Goal: Task Accomplishment & Management: Complete application form

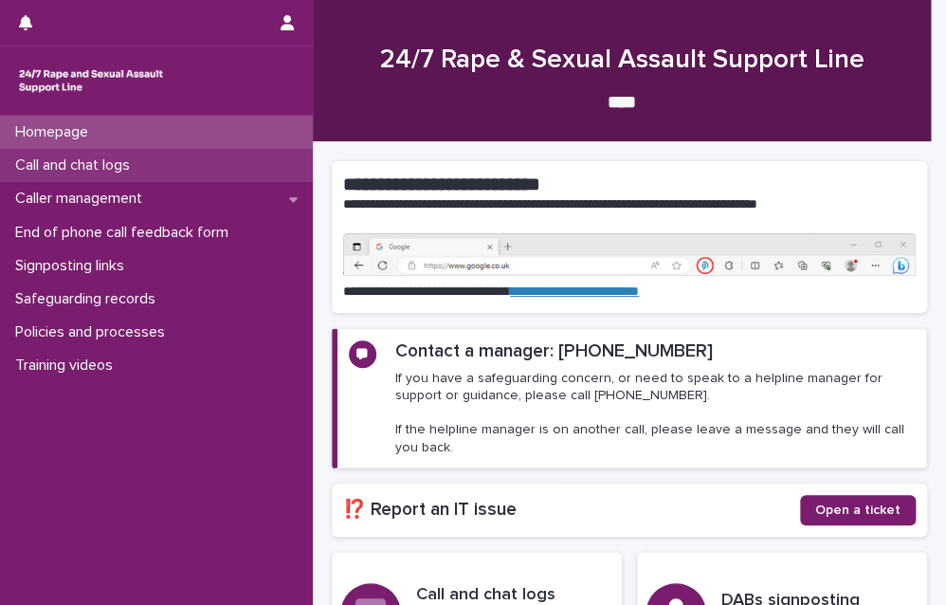
click at [109, 170] on p "Call and chat logs" at bounding box center [77, 165] width 138 height 18
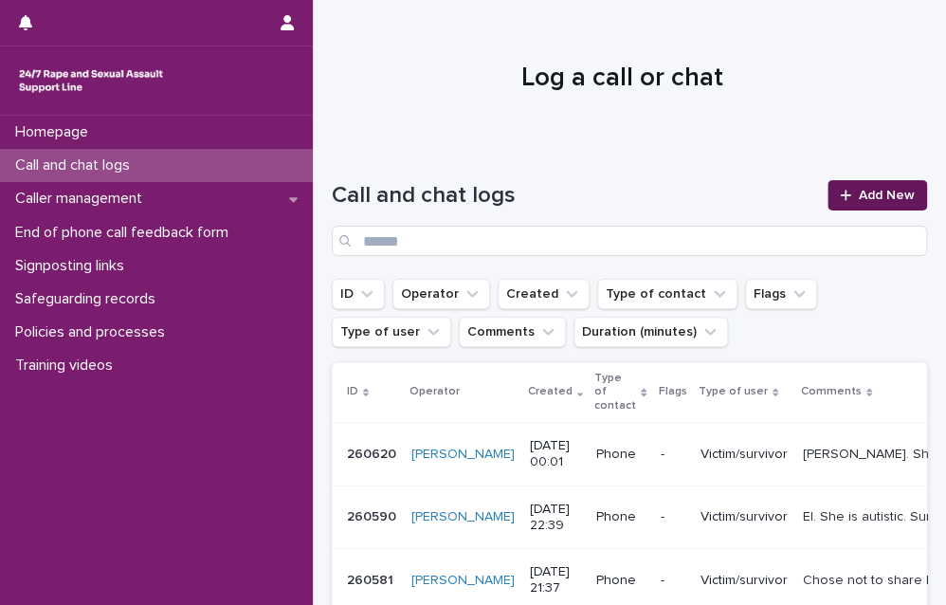
click at [843, 186] on link "Add New" at bounding box center [878, 195] width 100 height 30
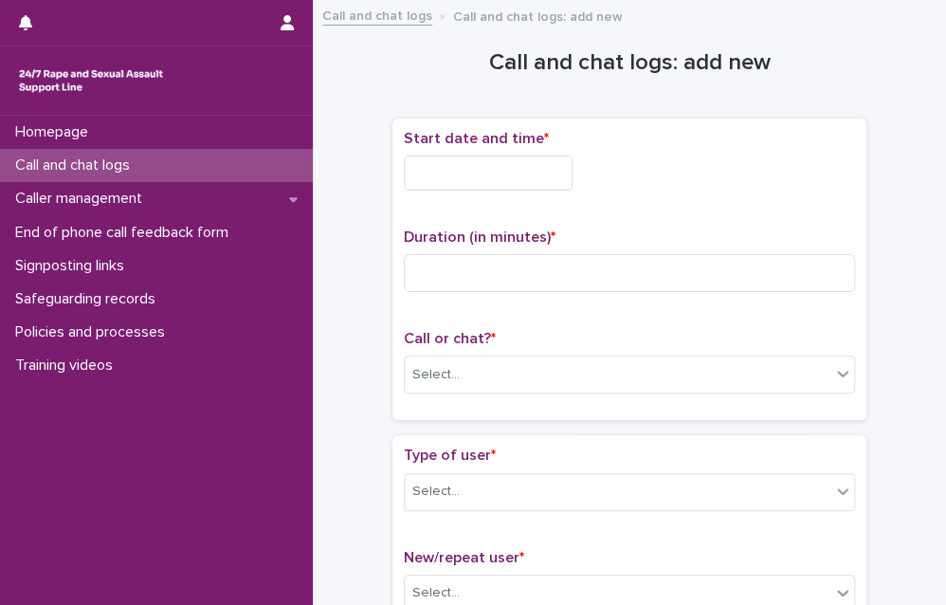
click at [434, 168] on input "text" at bounding box center [488, 173] width 169 height 35
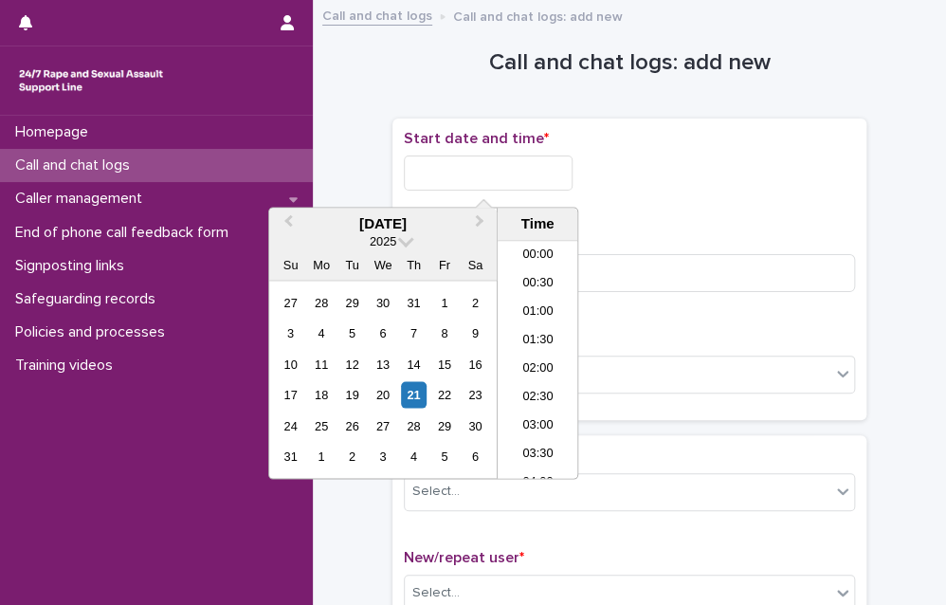
scroll to position [977, 0]
click at [530, 358] on li "19:00" at bounding box center [538, 360] width 81 height 28
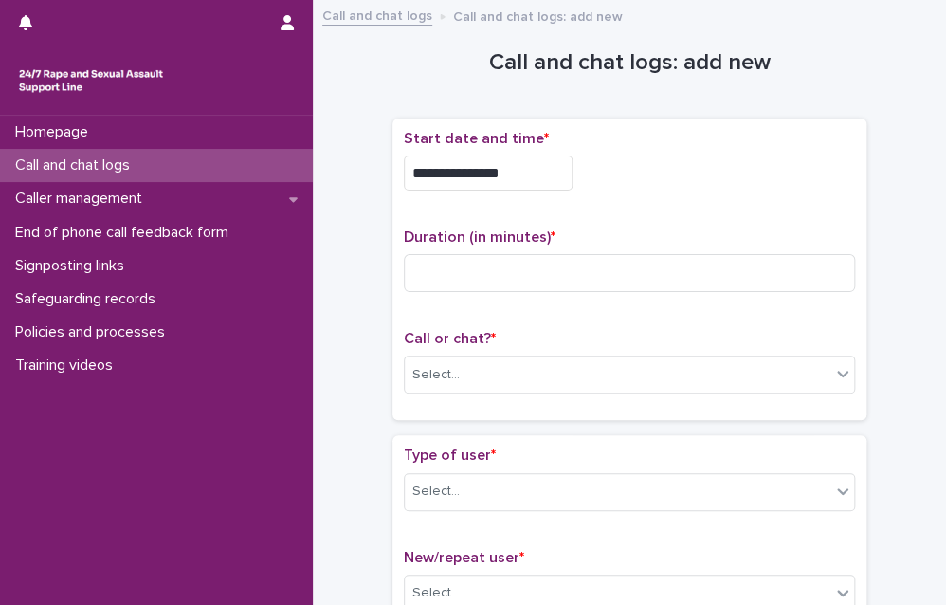
click at [533, 174] on input "**********" at bounding box center [488, 173] width 169 height 35
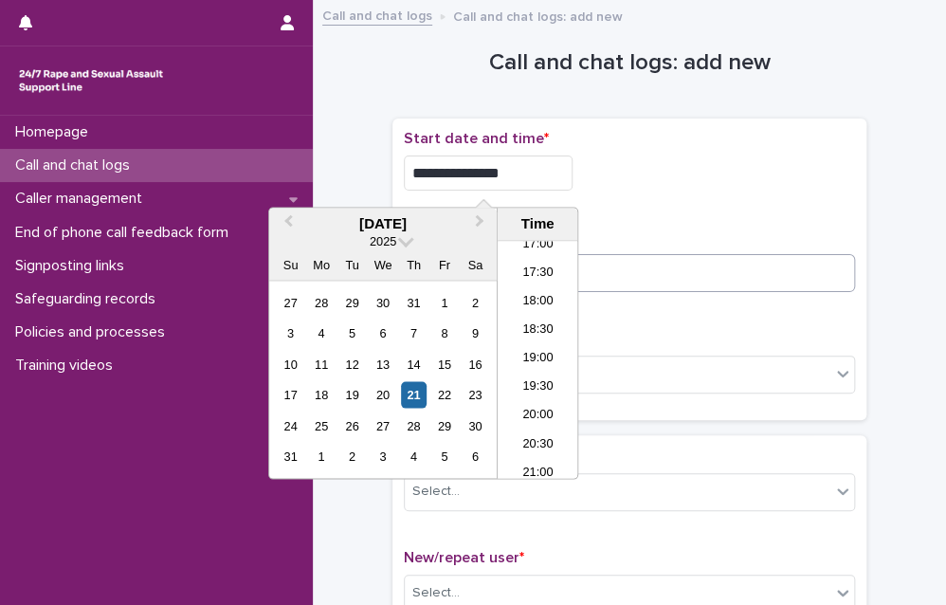
type input "**********"
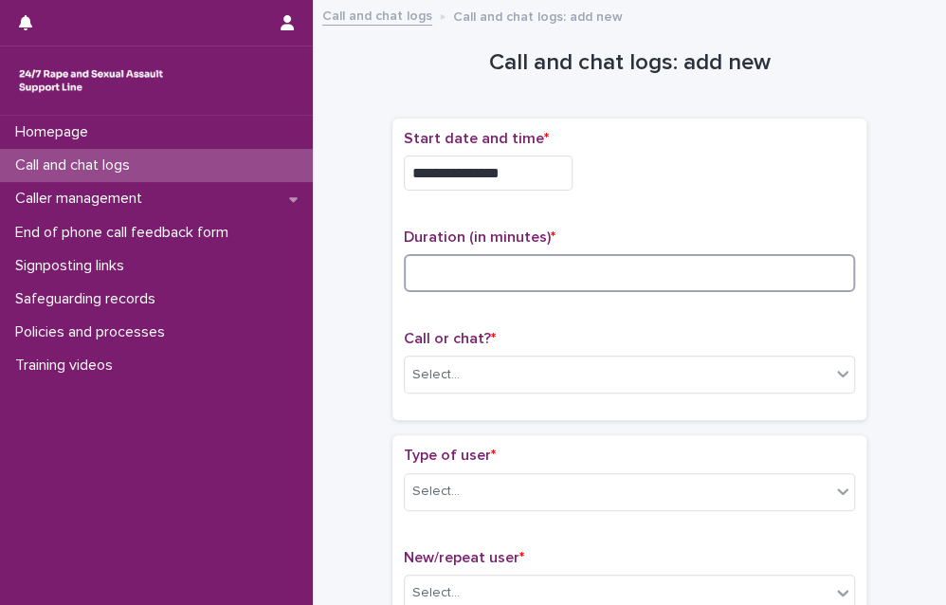
click at [601, 271] on input at bounding box center [629, 273] width 451 height 38
type input "**"
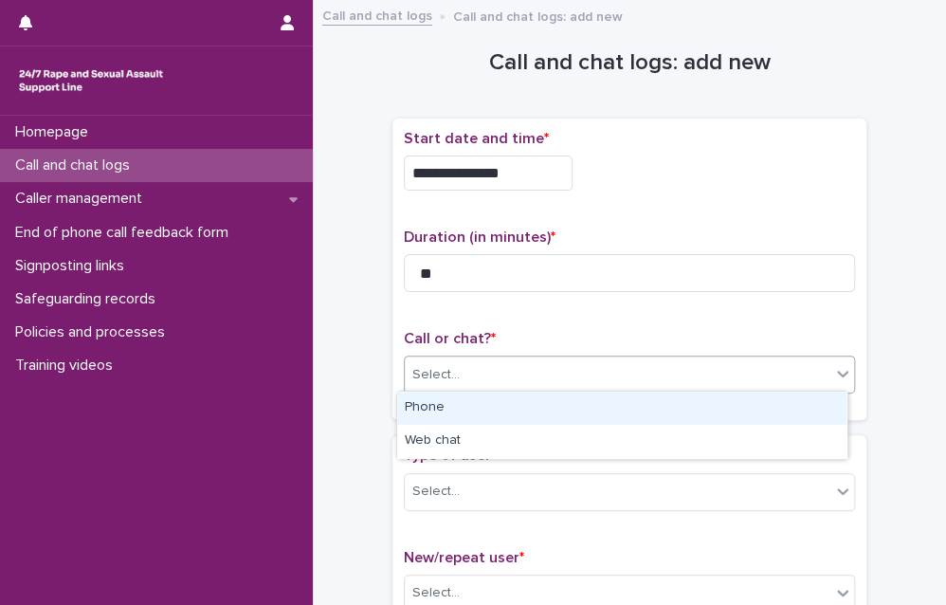
click at [672, 376] on div "Select..." at bounding box center [618, 374] width 426 height 31
click at [598, 404] on div "Phone" at bounding box center [622, 408] width 450 height 33
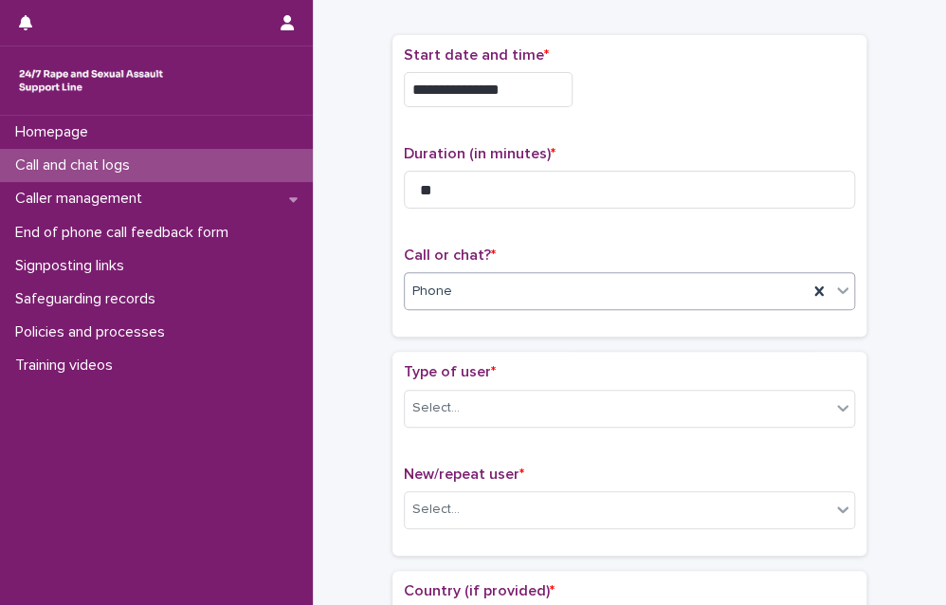
scroll to position [95, 0]
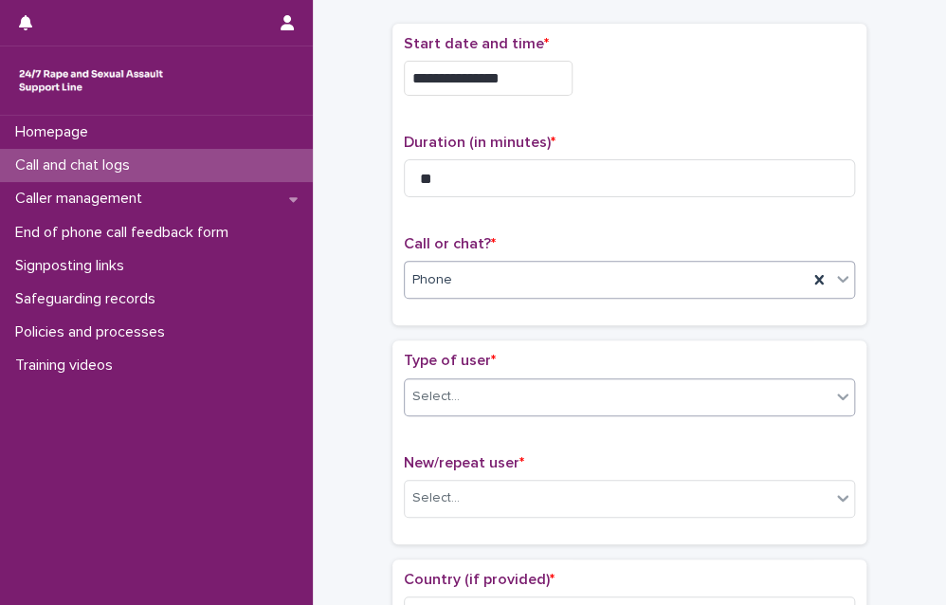
click at [531, 390] on div "Select..." at bounding box center [618, 396] width 426 height 31
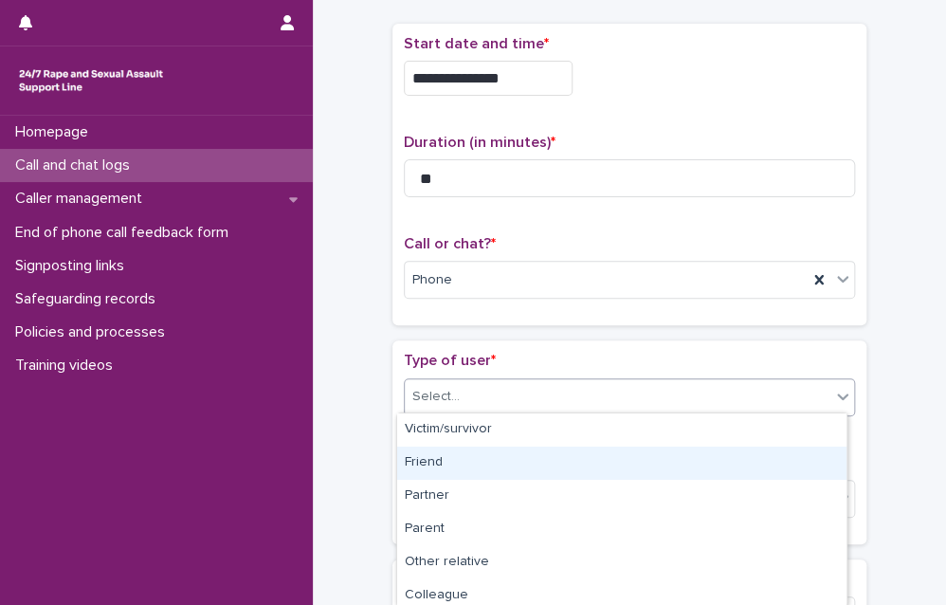
scroll to position [304, 0]
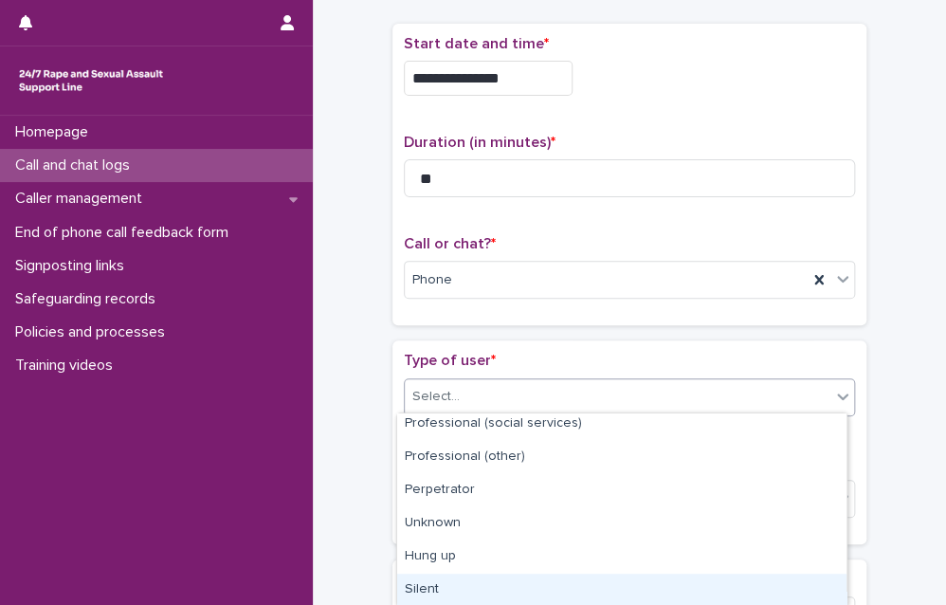
click at [494, 575] on div "Silent" at bounding box center [622, 590] width 450 height 33
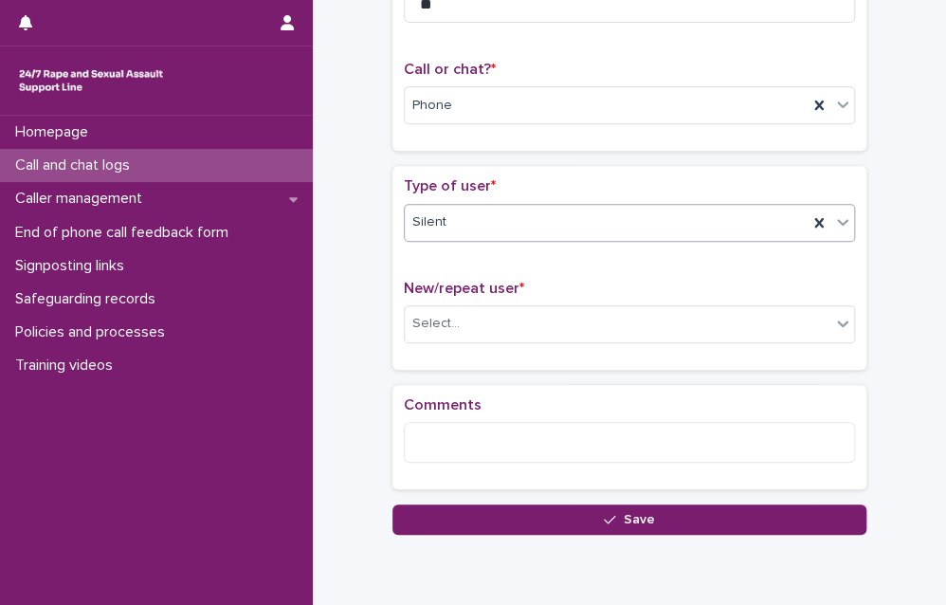
scroll to position [292, 0]
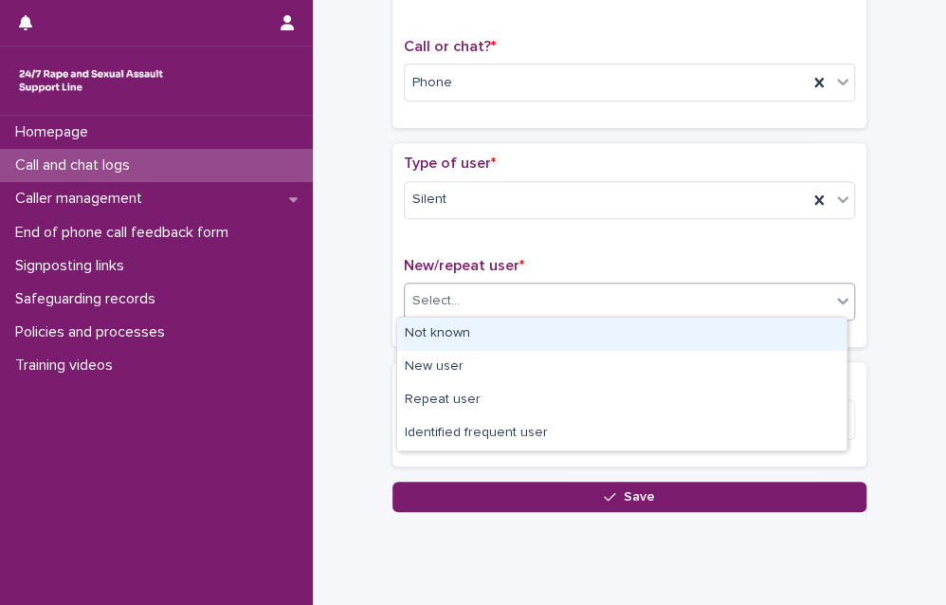
click at [569, 296] on div "Select..." at bounding box center [618, 300] width 426 height 31
drag, startPoint x: 466, startPoint y: 350, endPoint x: 472, endPoint y: 335, distance: 16.6
click at [472, 335] on div "Not known" at bounding box center [622, 334] width 450 height 33
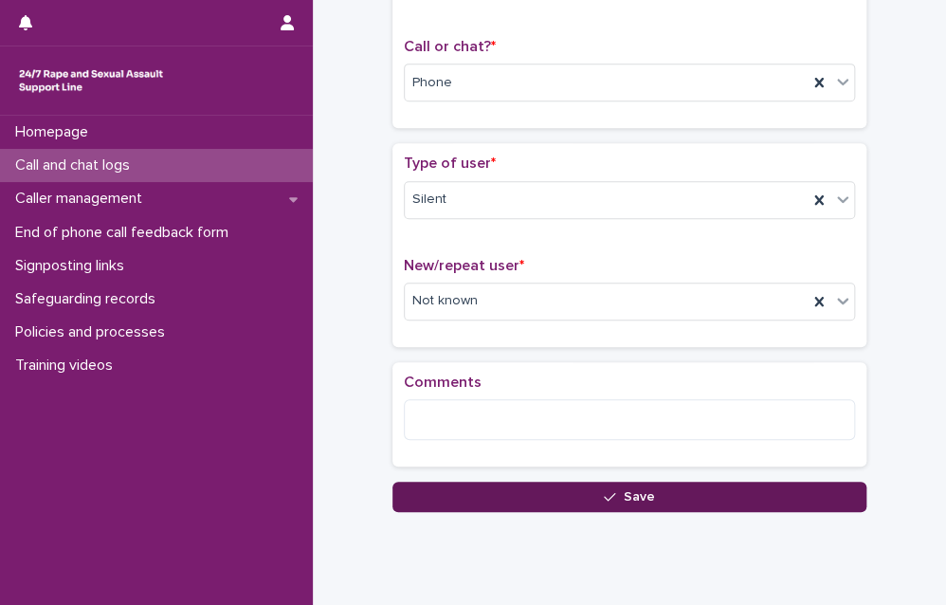
click at [516, 489] on button "Save" at bounding box center [630, 497] width 474 height 30
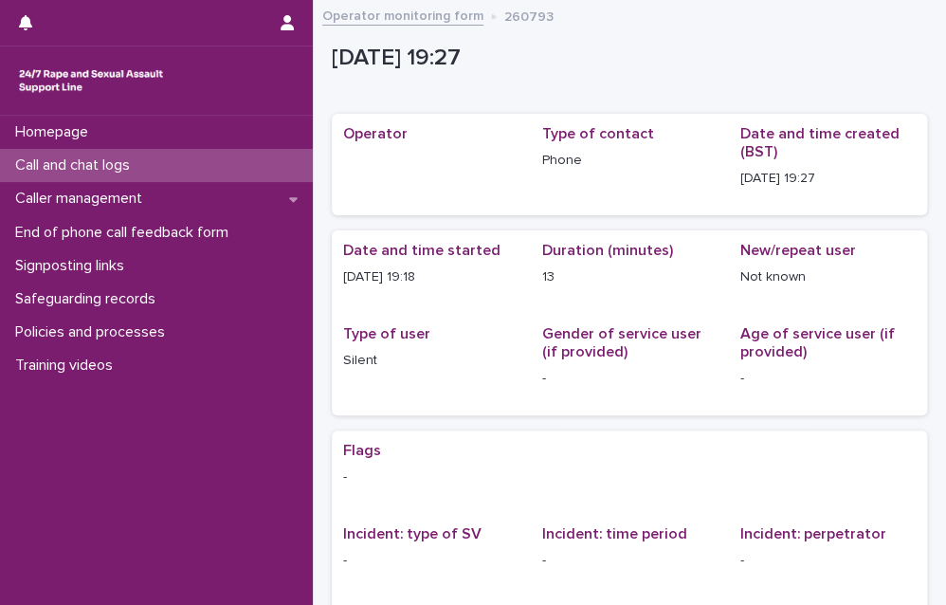
click at [210, 172] on div "Call and chat logs" at bounding box center [156, 165] width 313 height 33
